Goal: Task Accomplishment & Management: Manage account settings

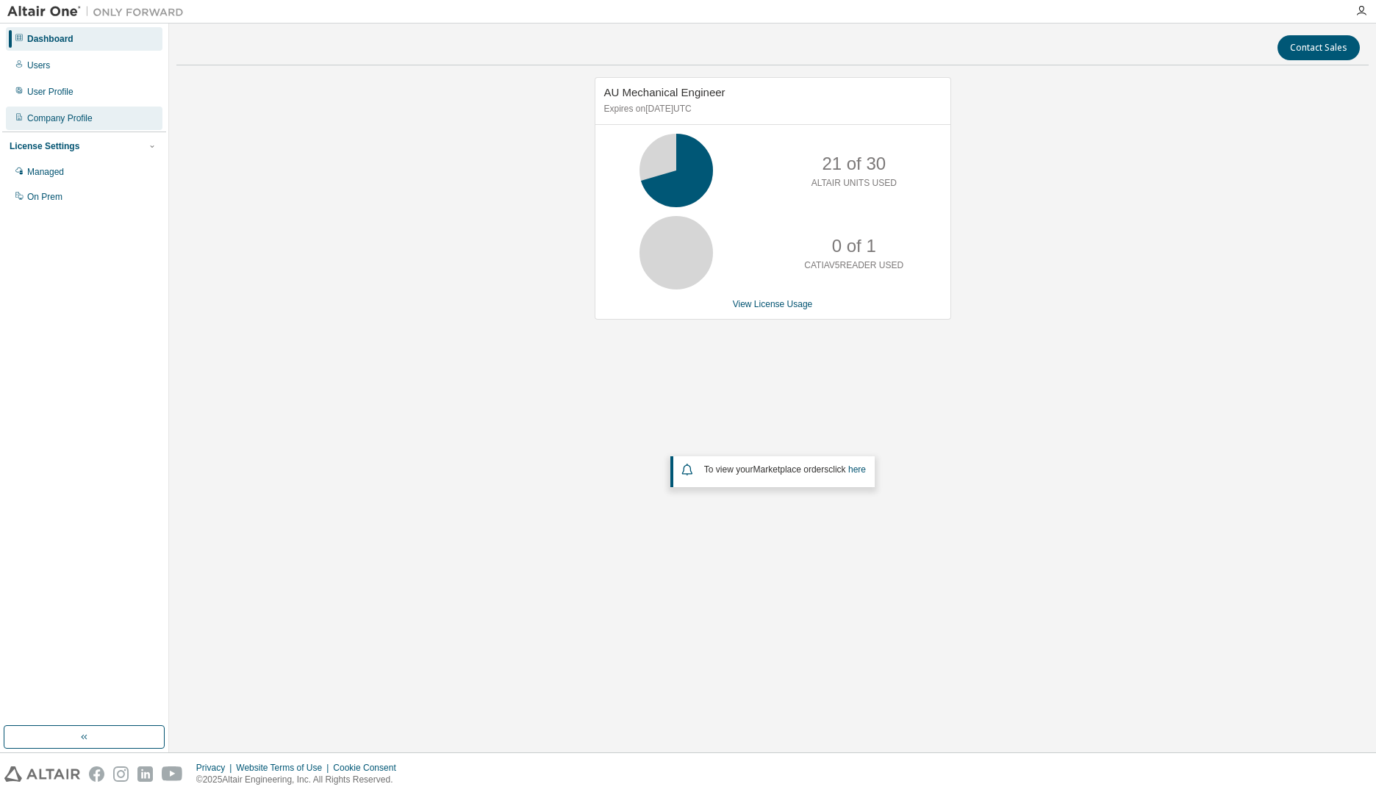
click at [55, 123] on div "Company Profile" at bounding box center [59, 118] width 65 height 12
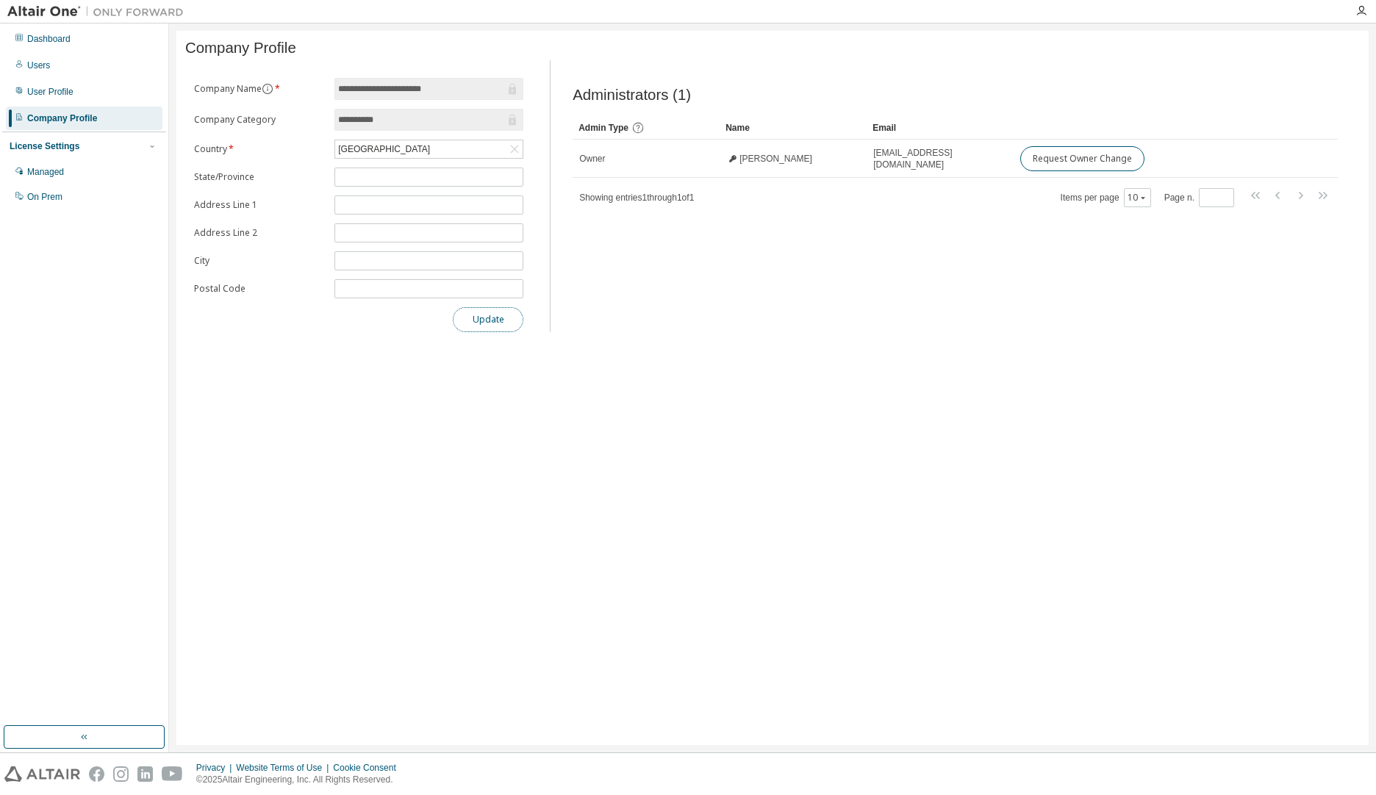
click at [482, 323] on button "Update" at bounding box center [488, 319] width 71 height 25
click at [709, 301] on div "Administrators (1) Clear Load Save Save As Field Operator Value Select filter S…" at bounding box center [955, 200] width 801 height 263
